Goal: Browse casually: Explore the website without a specific task or goal

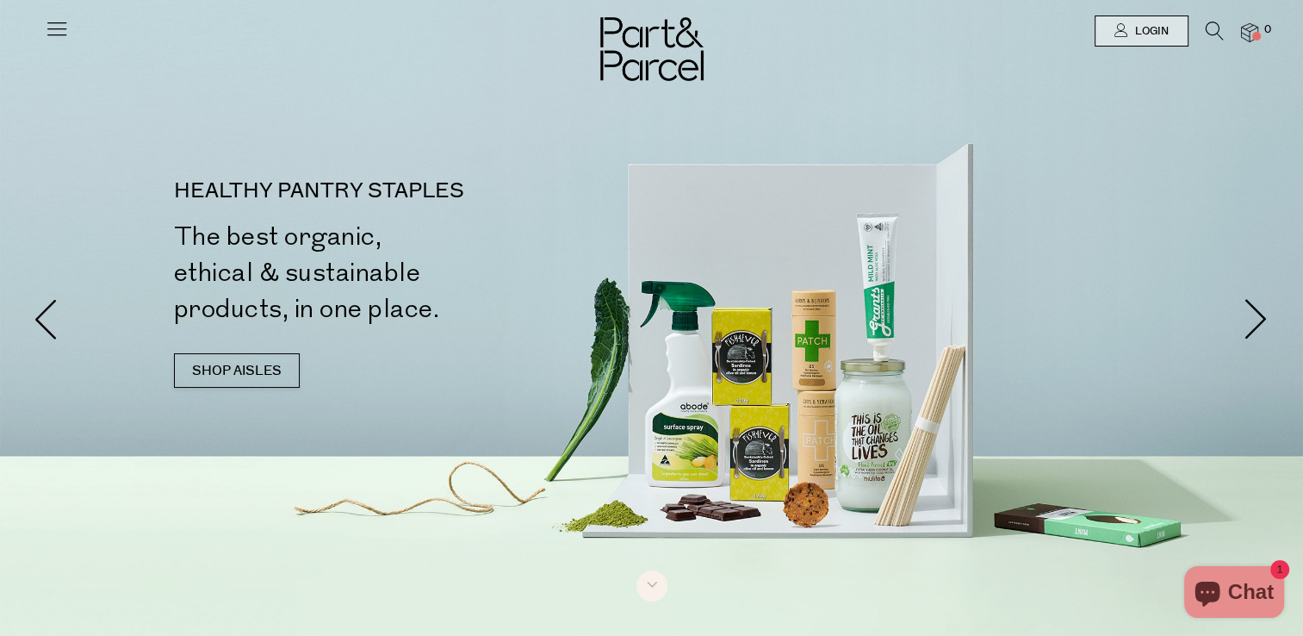
click at [50, 34] on icon at bounding box center [57, 28] width 24 height 24
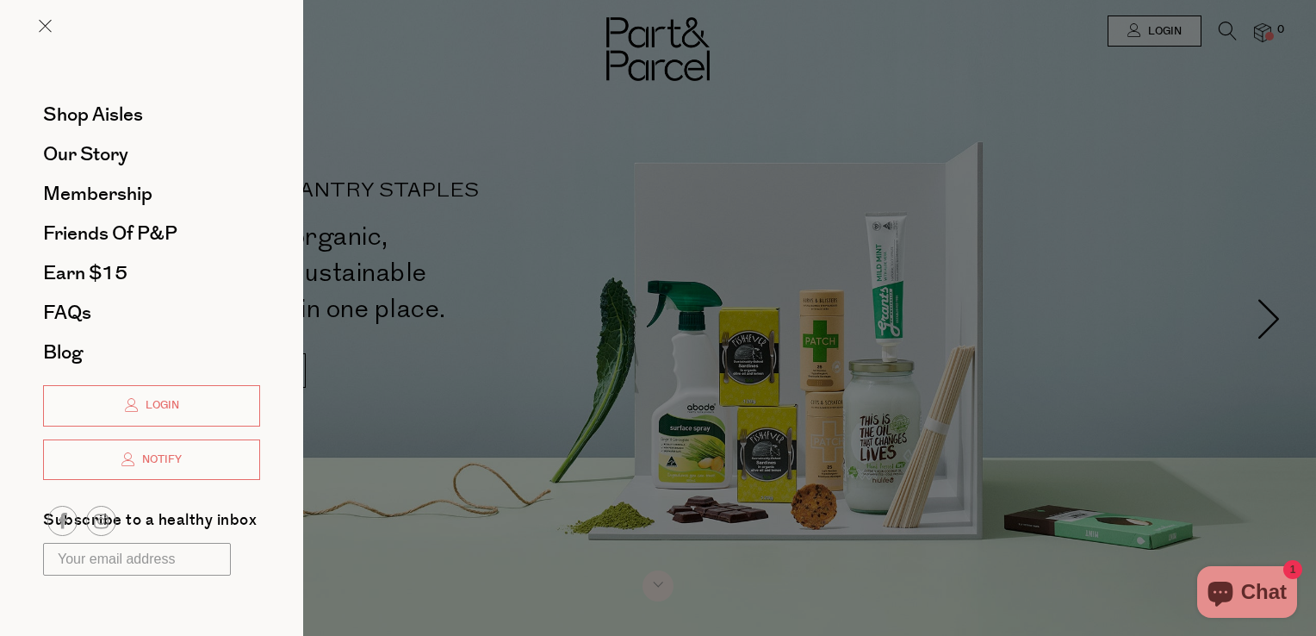
click at [476, 370] on div at bounding box center [658, 318] width 1316 height 636
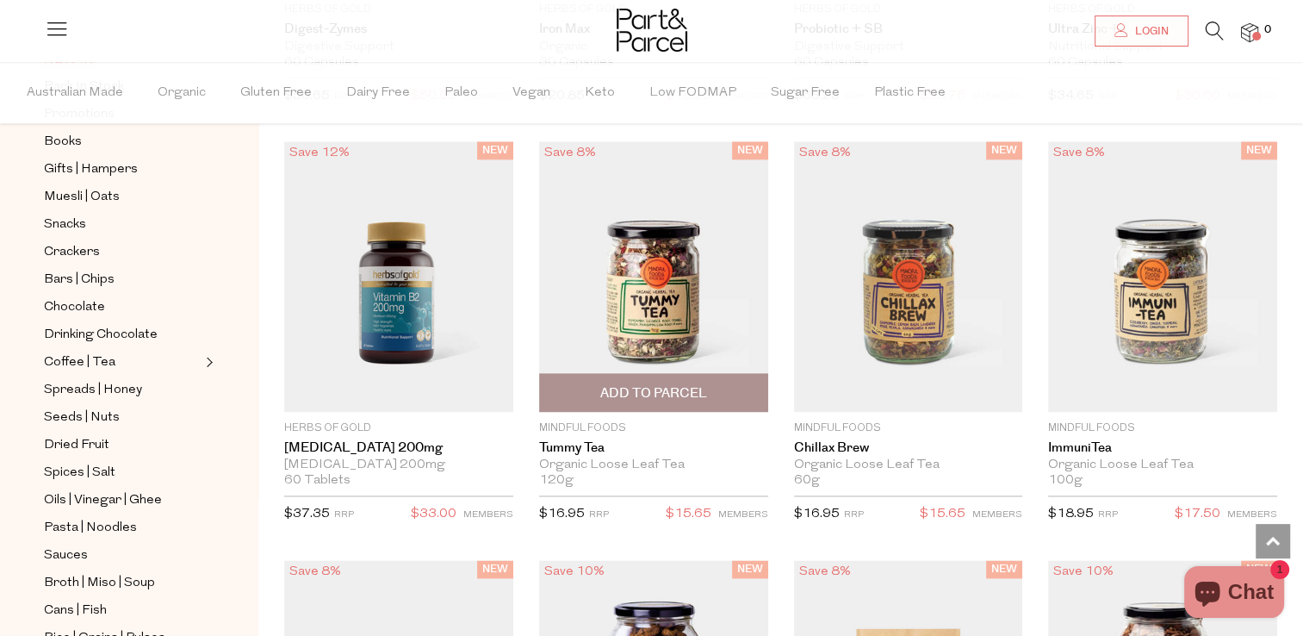
scroll to position [2240, 0]
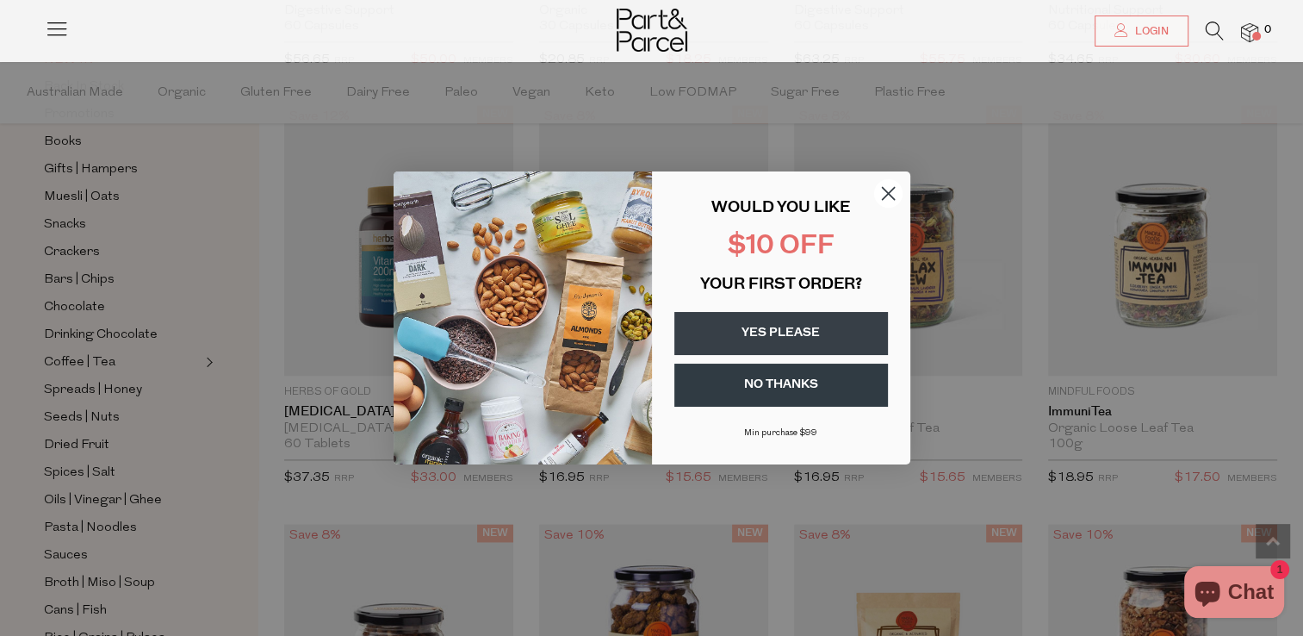
click at [885, 195] on circle "Close dialog" at bounding box center [888, 193] width 28 height 28
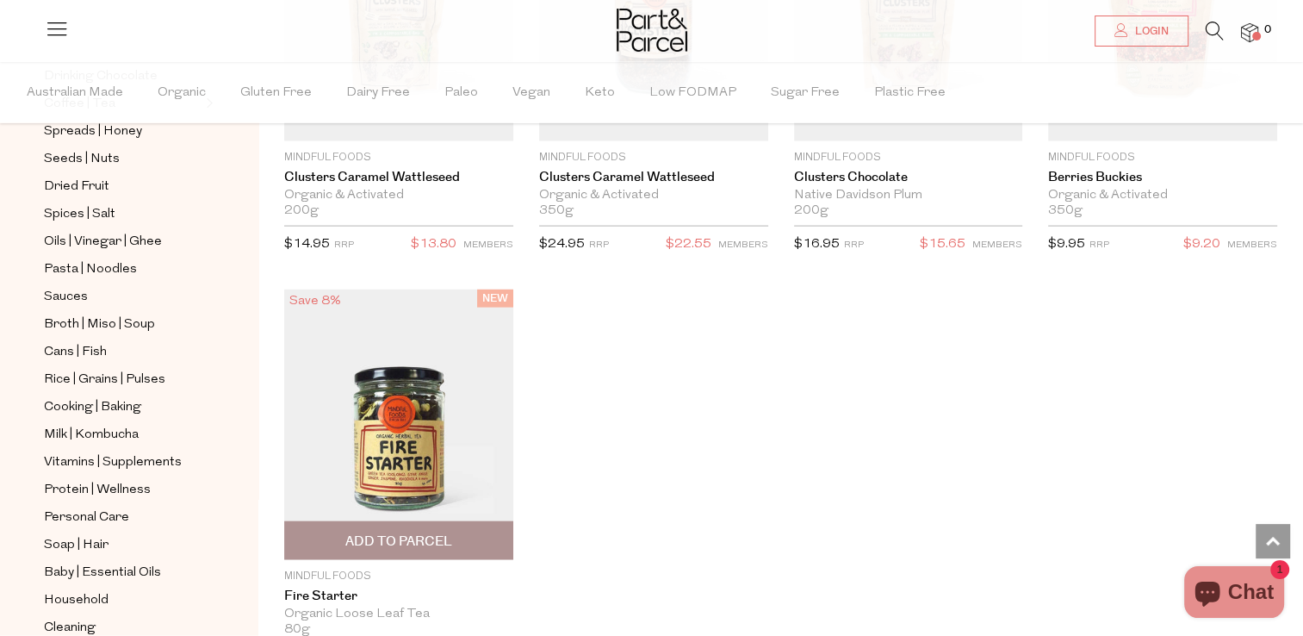
scroll to position [3791, 0]
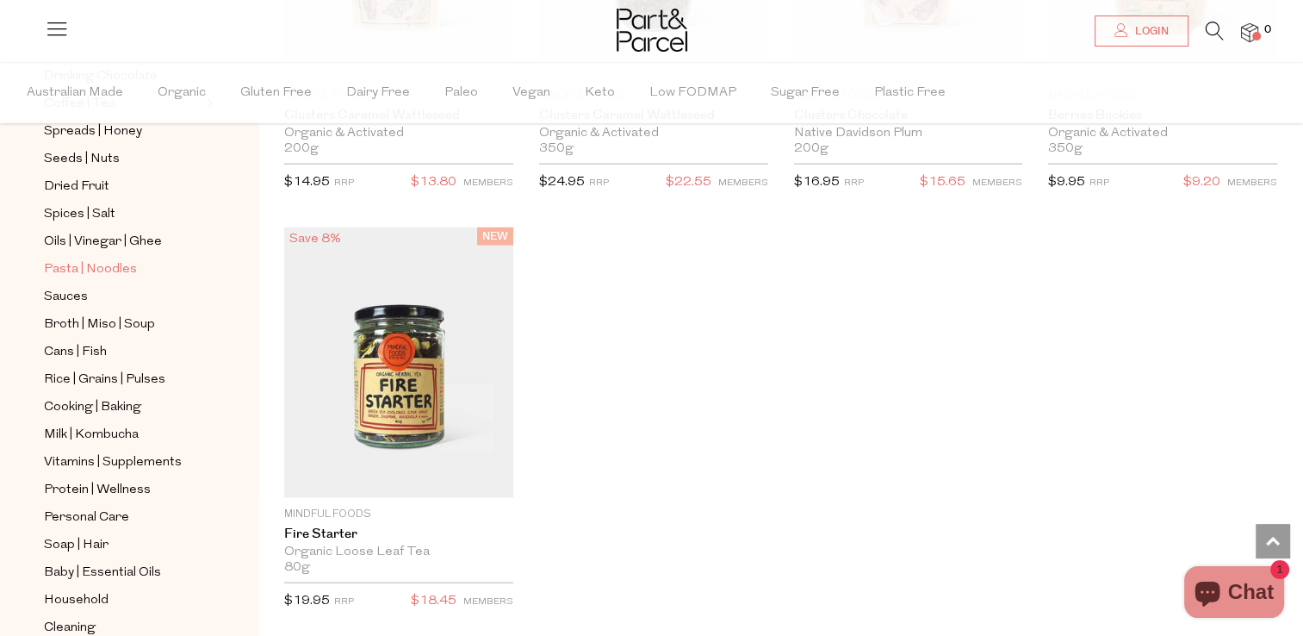
click at [63, 266] on span "Pasta | Noodles" at bounding box center [90, 269] width 93 height 21
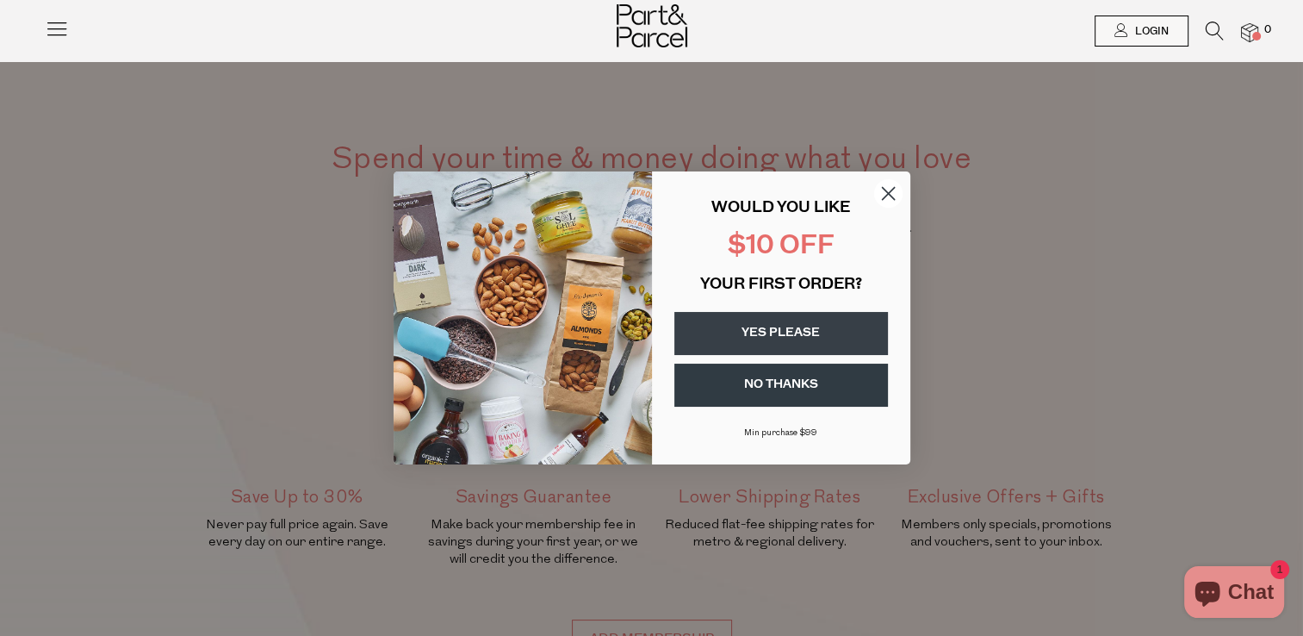
drag, startPoint x: 889, startPoint y: 191, endPoint x: 868, endPoint y: 198, distance: 22.6
click at [889, 191] on icon "Close dialog" at bounding box center [888, 194] width 12 height 12
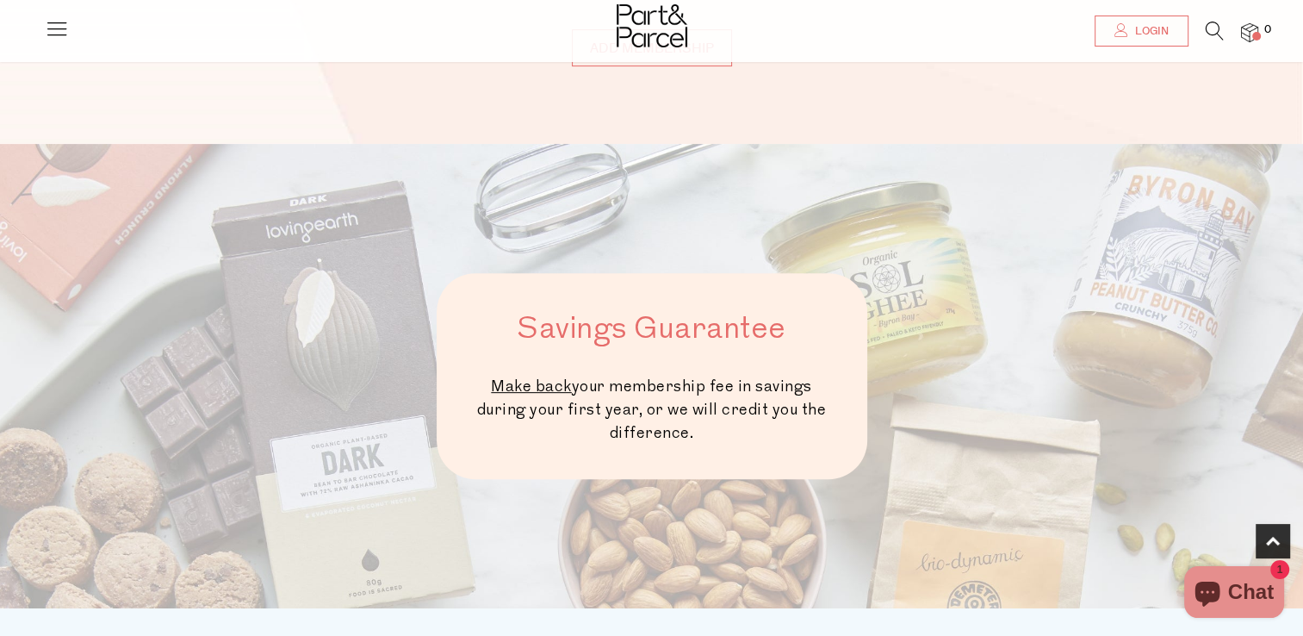
scroll to position [689, 0]
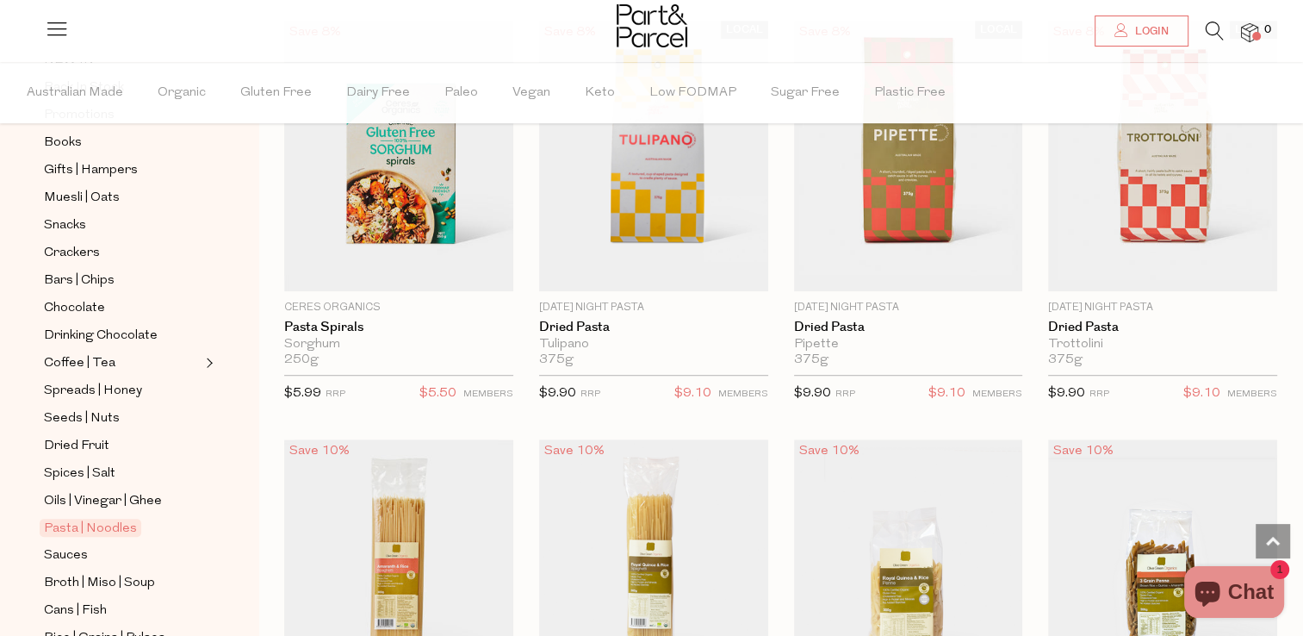
scroll to position [1034, 0]
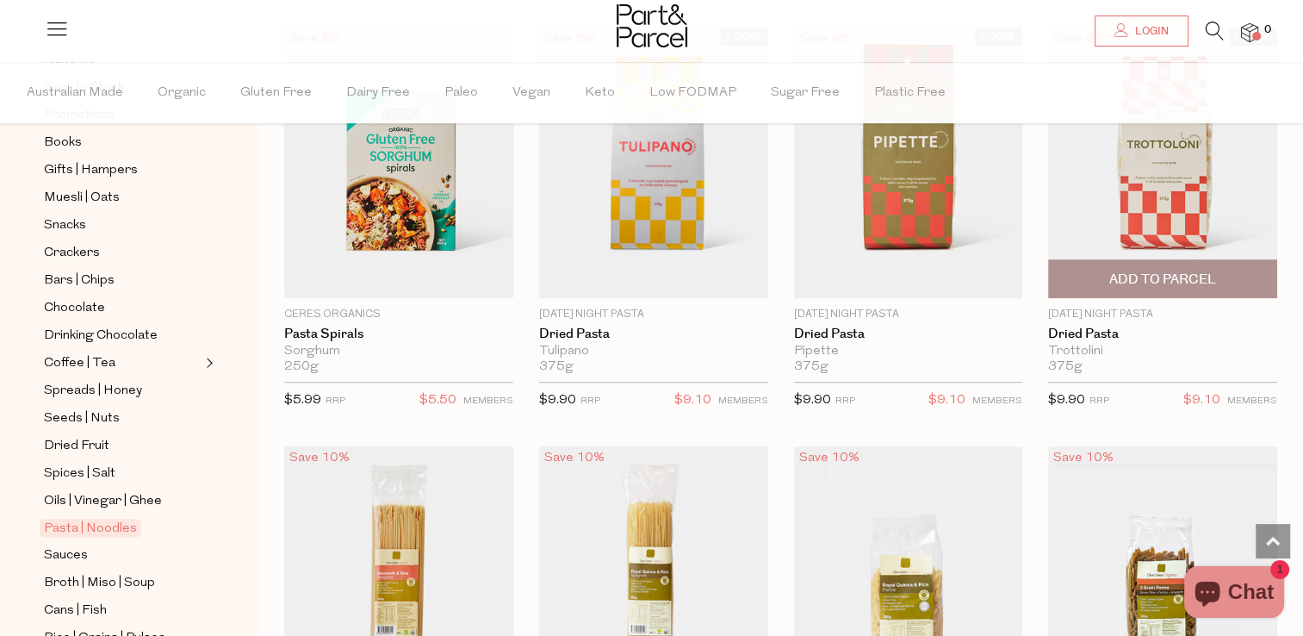
click at [1175, 197] on img at bounding box center [1162, 163] width 229 height 271
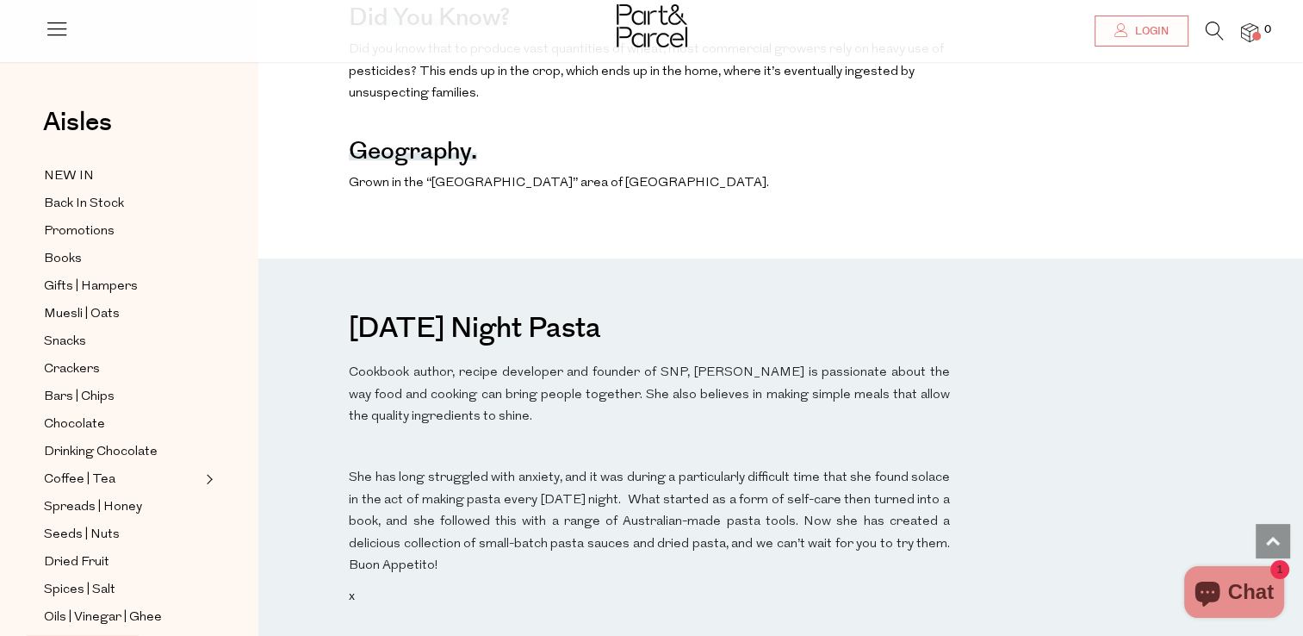
scroll to position [1206, 0]
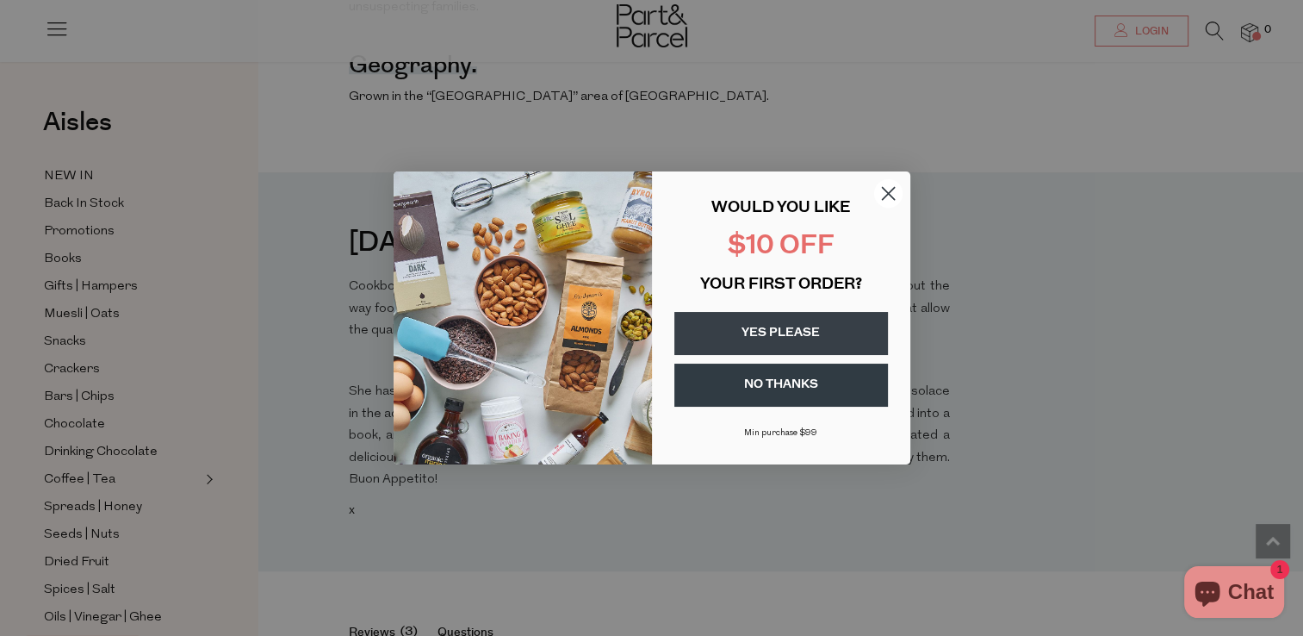
click at [884, 193] on circle "Close dialog" at bounding box center [888, 193] width 28 height 28
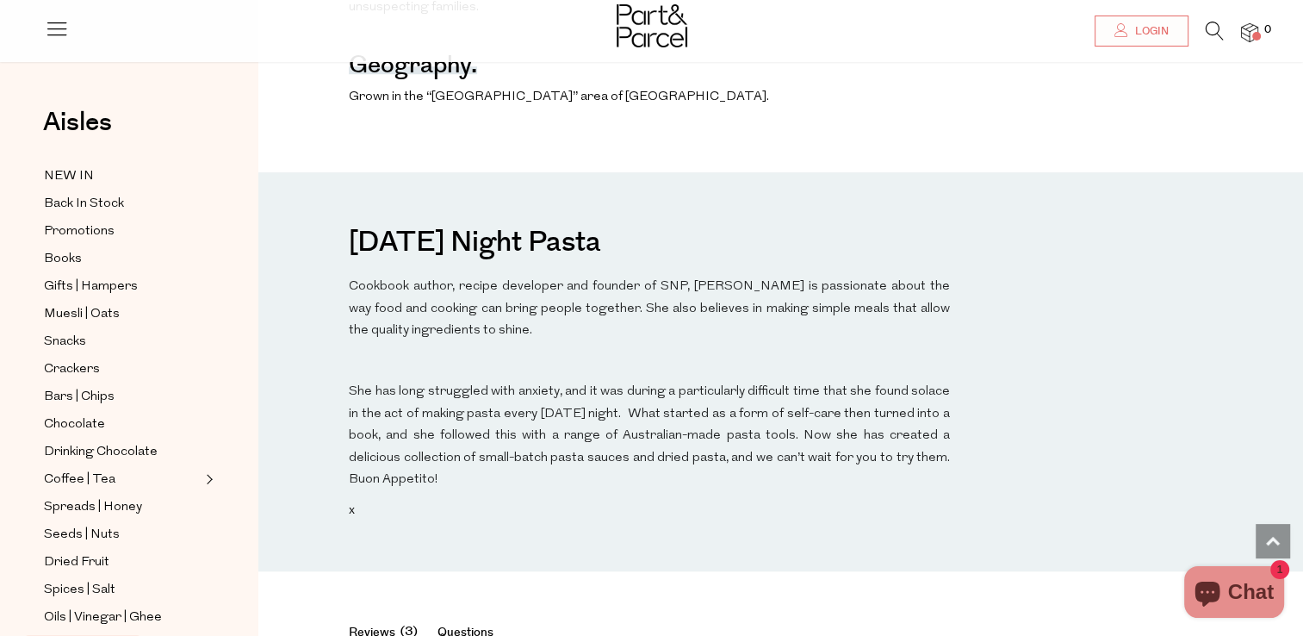
drag, startPoint x: 351, startPoint y: 252, endPoint x: 624, endPoint y: 257, distance: 272.3
click at [601, 257] on h3 "[DATE] Night Pasta" at bounding box center [475, 241] width 252 height 52
drag, startPoint x: 624, startPoint y: 257, endPoint x: 603, endPoint y: 259, distance: 20.8
copy h3 "[DATE] Night Pasta"
click at [296, 391] on div "Saturday Night Pasta x" at bounding box center [780, 371] width 1045 height 399
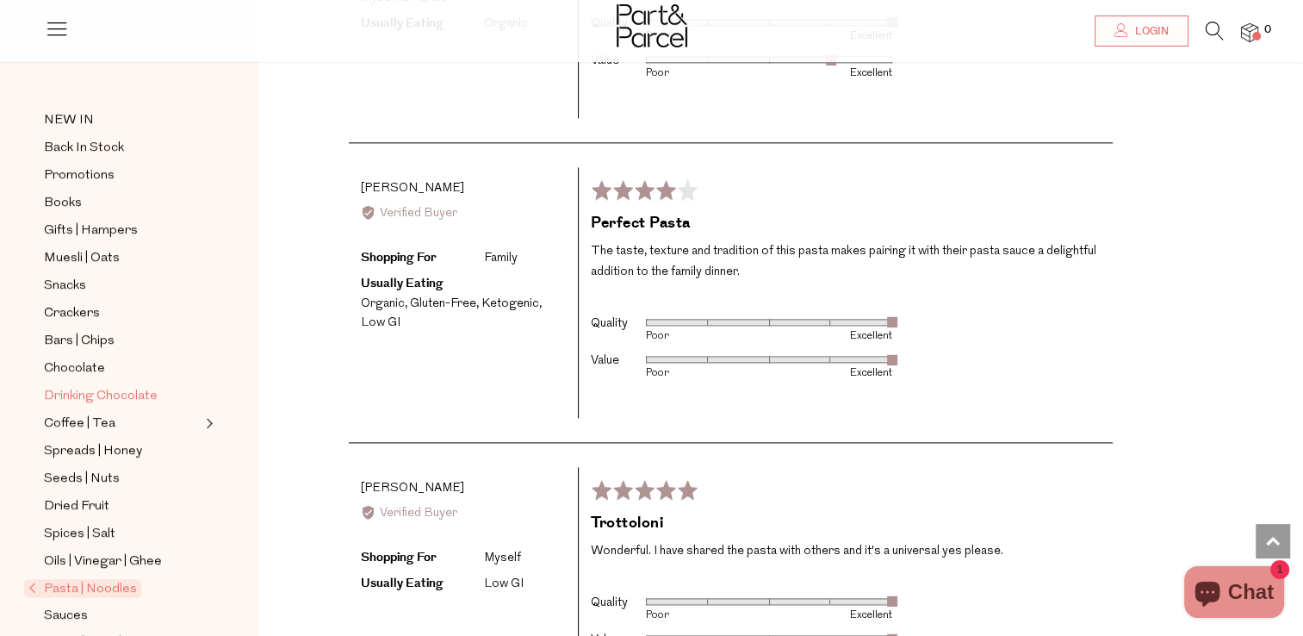
scroll to position [86, 0]
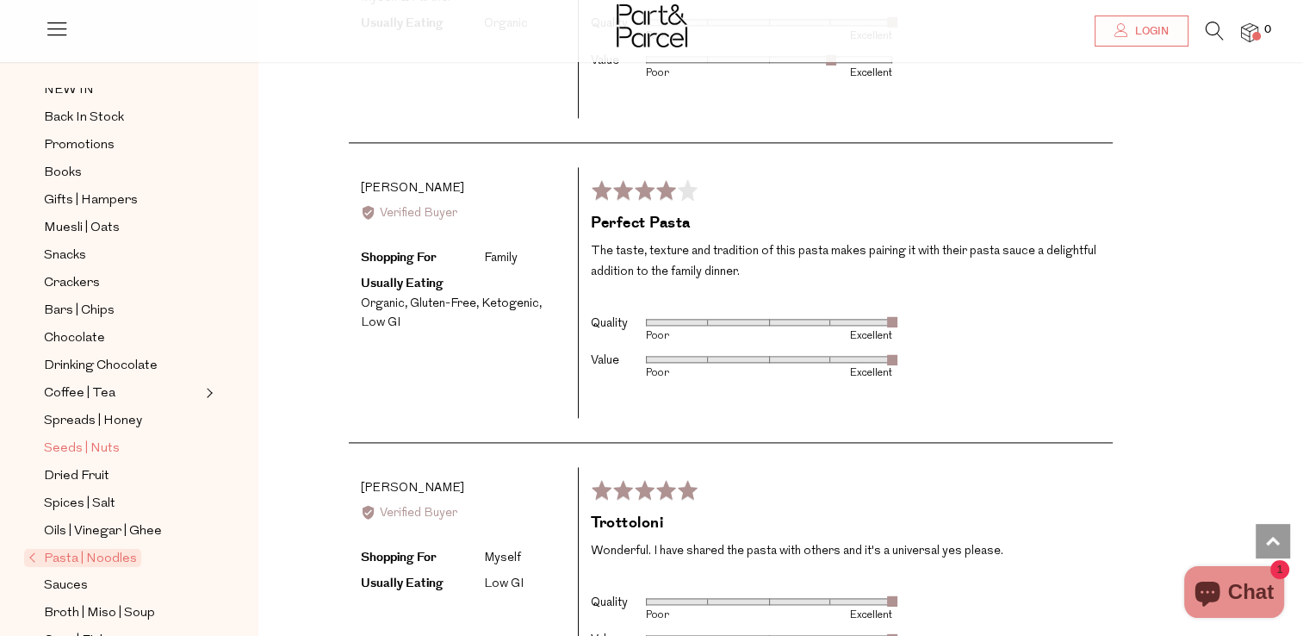
click at [58, 446] on span "Seeds | Nuts" at bounding box center [82, 448] width 76 height 21
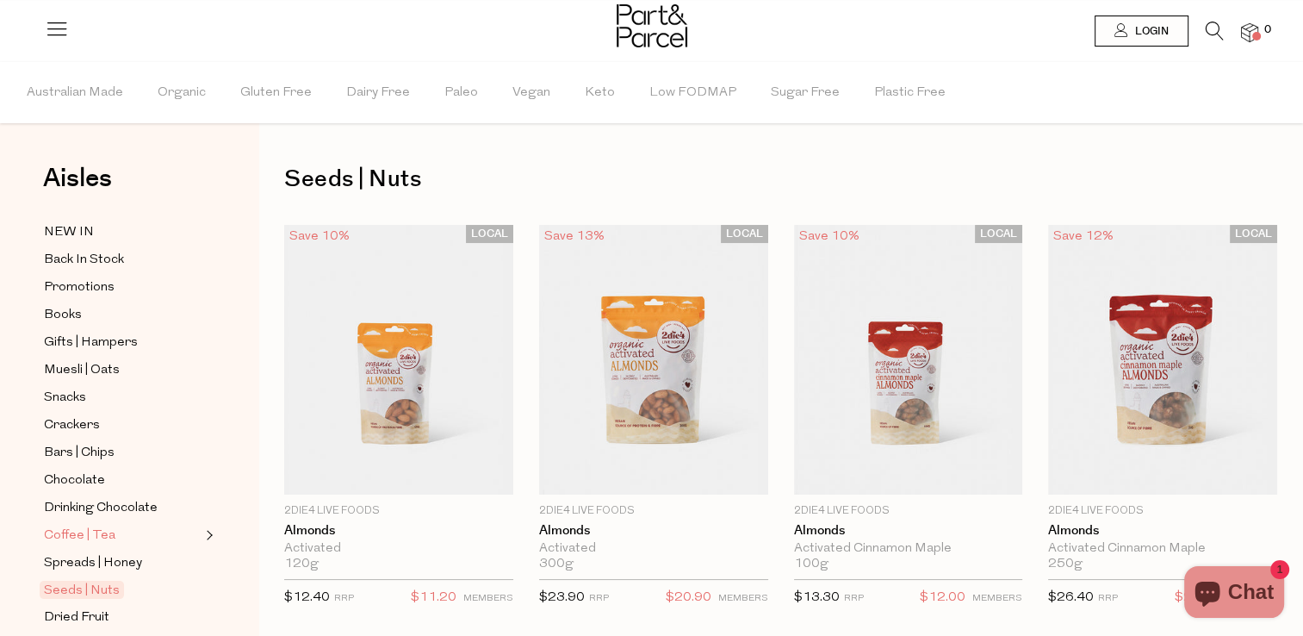
click at [57, 536] on span "Coffee | Tea" at bounding box center [80, 536] width 72 height 21
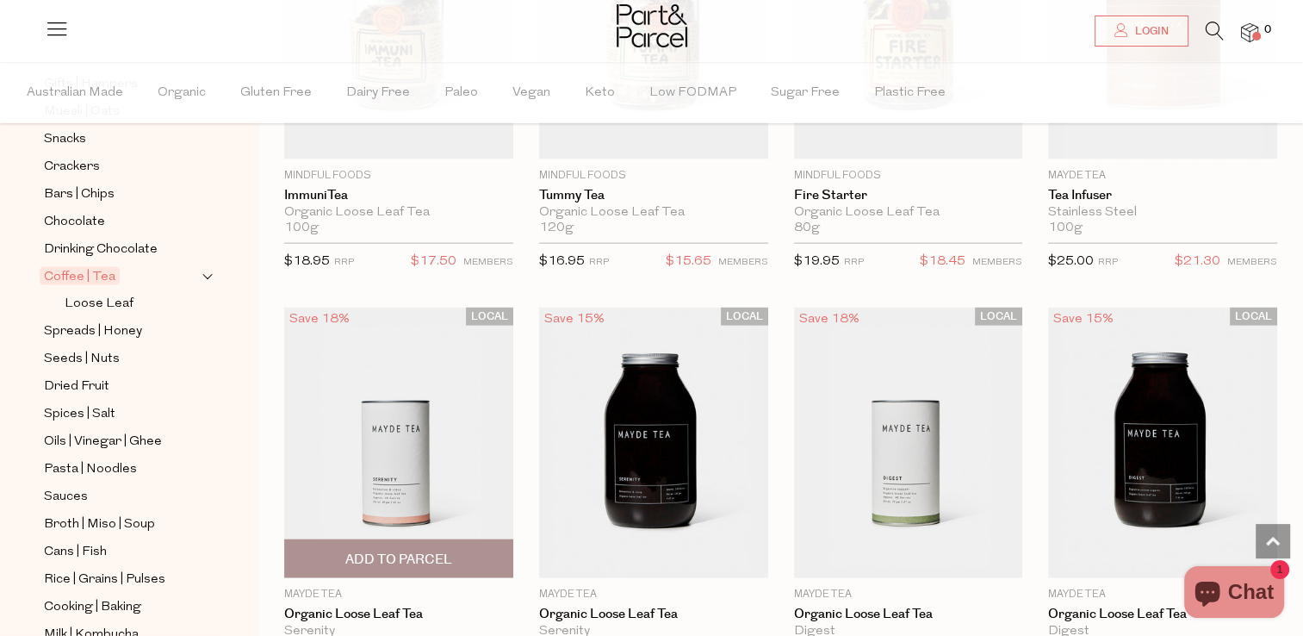
scroll to position [3704, 0]
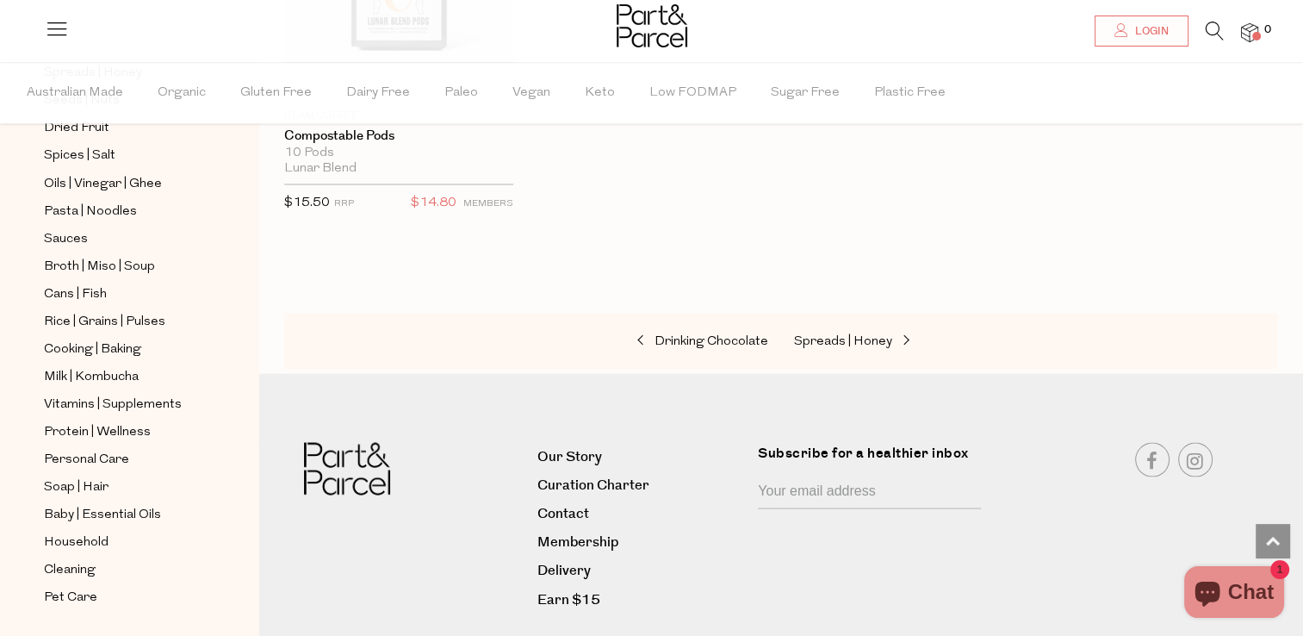
scroll to position [9628, 0]
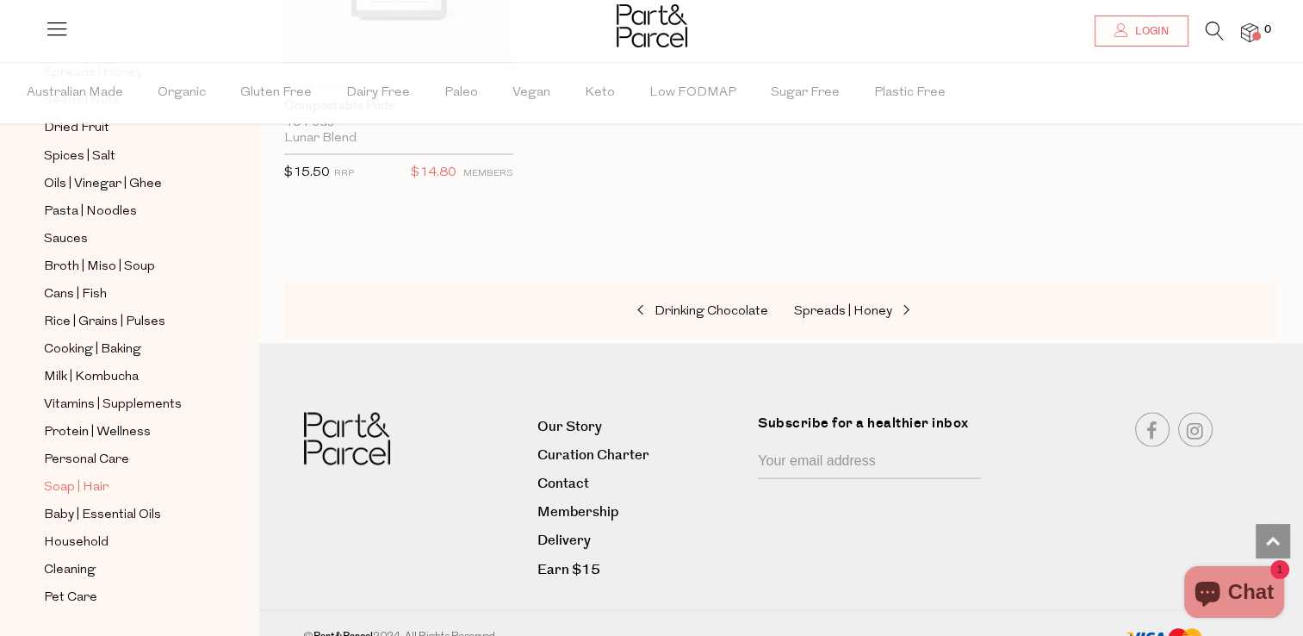
click at [56, 479] on span "Soap | Hair" at bounding box center [76, 486] width 65 height 21
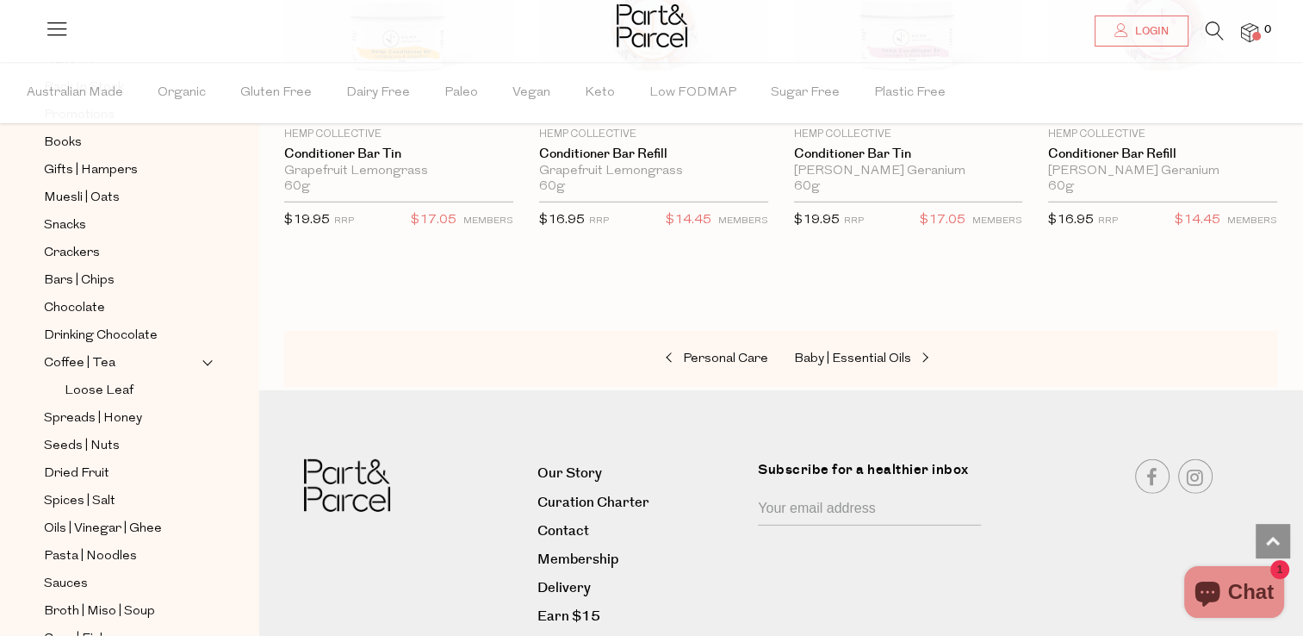
scroll to position [4997, 0]
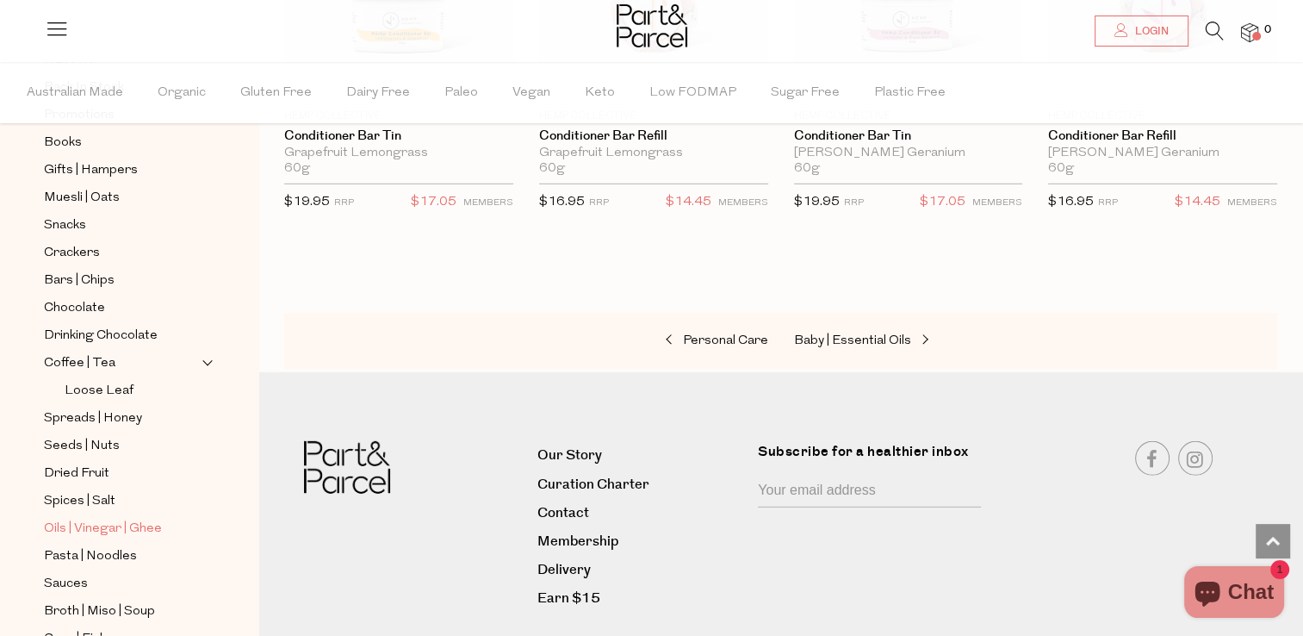
click at [55, 526] on span "Oils | Vinegar | Ghee" at bounding box center [103, 529] width 118 height 21
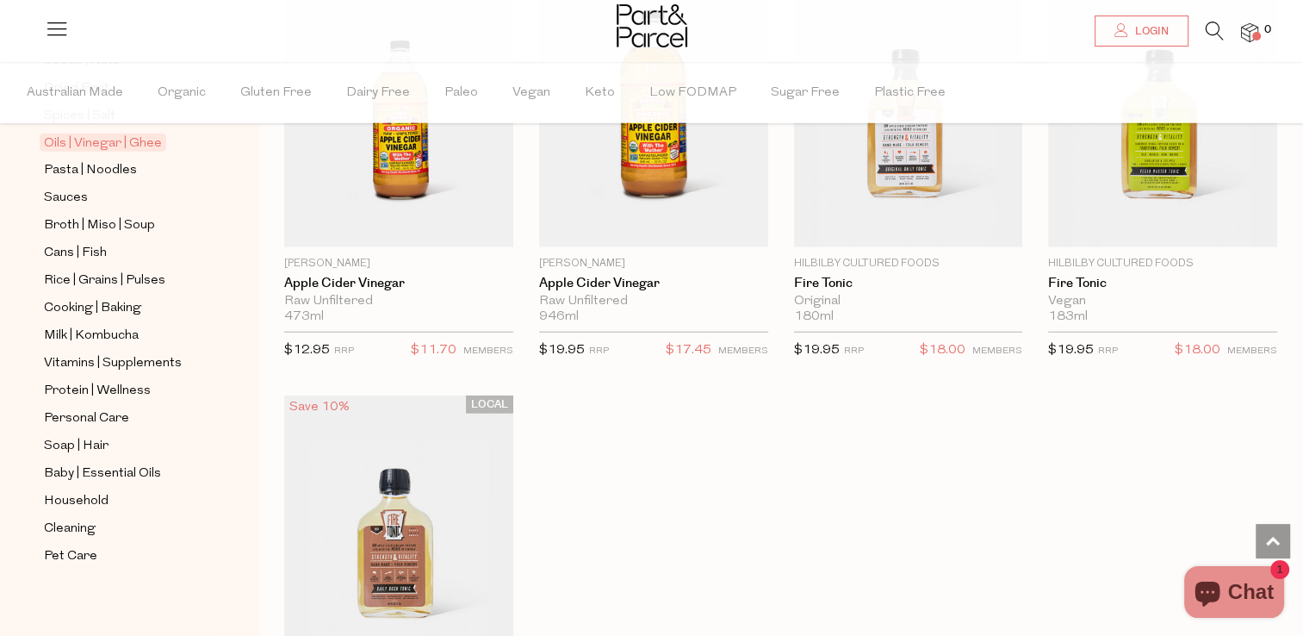
scroll to position [4480, 0]
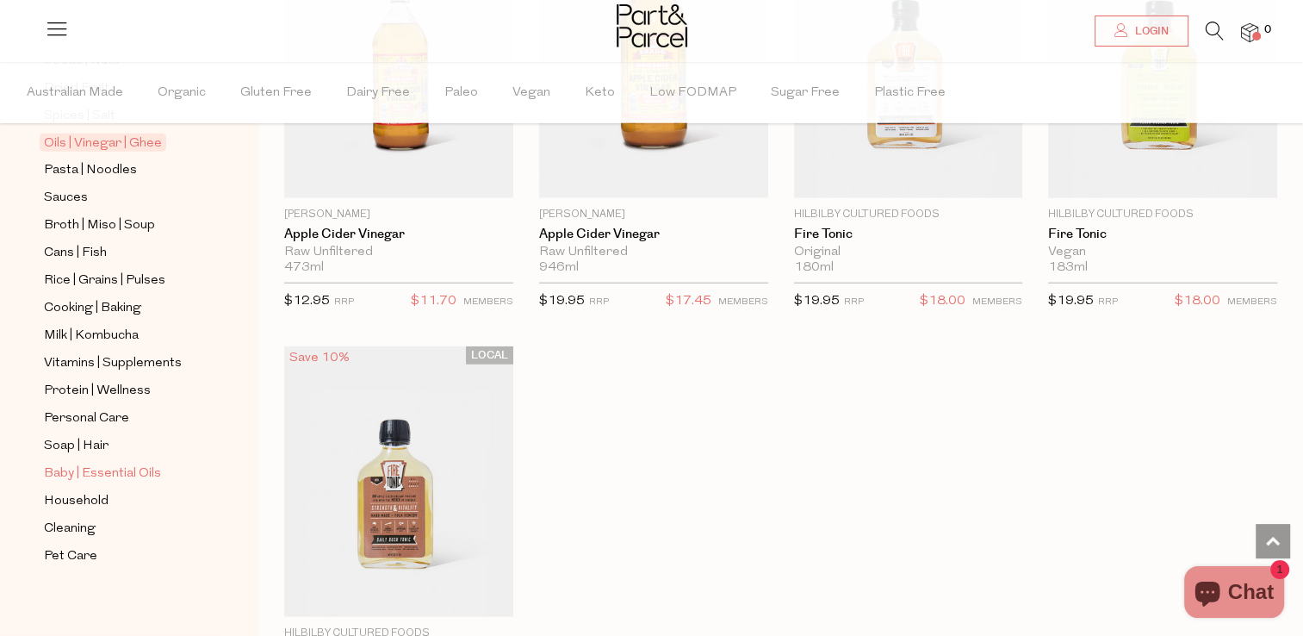
click at [56, 468] on span "Baby | Essential Oils" at bounding box center [102, 473] width 117 height 21
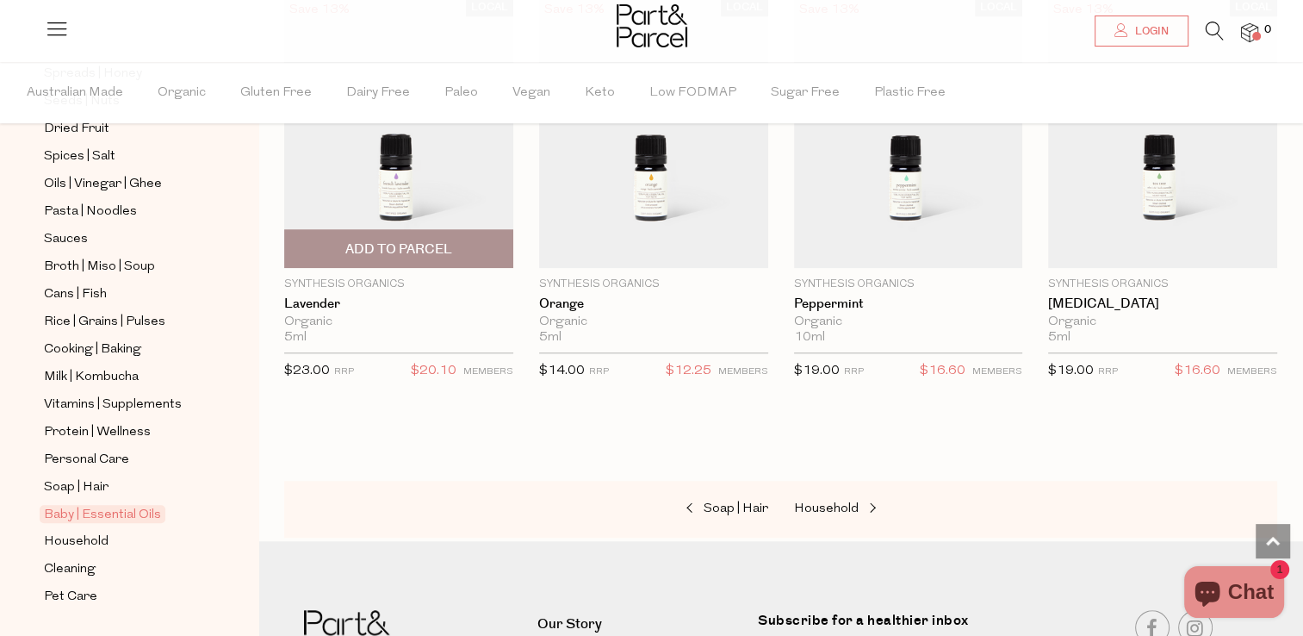
scroll to position [1551, 0]
